Goal: Task Accomplishment & Management: Manage account settings

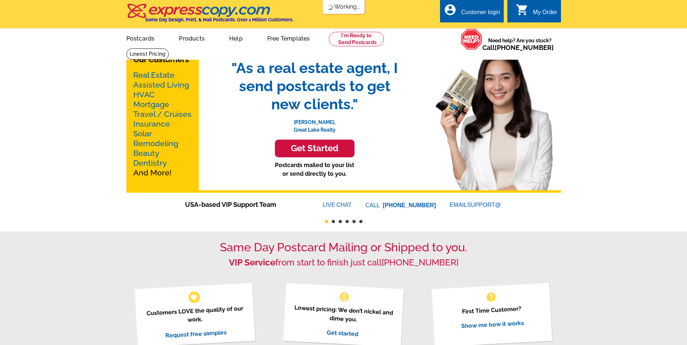
click at [492, 16] on div "Customer login" at bounding box center [480, 14] width 39 height 10
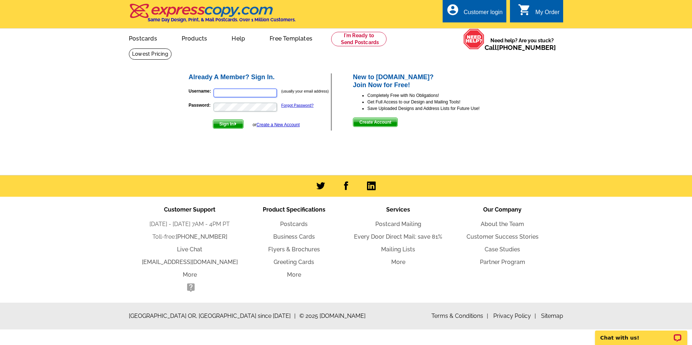
type input "[PERSON_NAME][EMAIL_ADDRESS][DOMAIN_NAME]"
click at [218, 122] on span "Sign In" at bounding box center [228, 124] width 30 height 9
